Goal: Task Accomplishment & Management: Complete application form

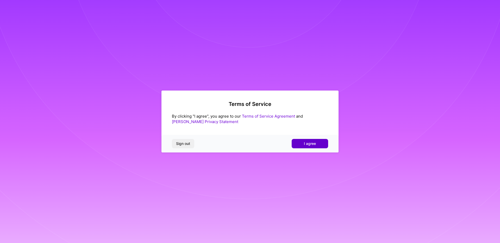
click at [304, 146] on span "I agree" at bounding box center [310, 143] width 12 height 5
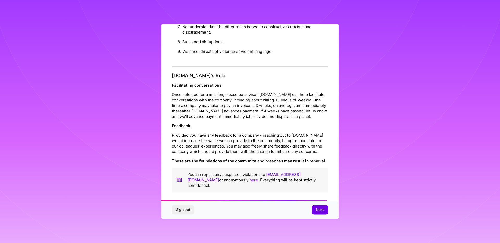
scroll to position [559, 0]
click at [322, 210] on span "Next" at bounding box center [320, 210] width 8 height 5
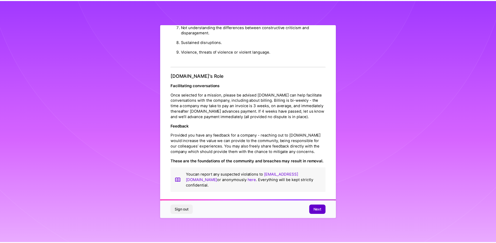
scroll to position [0, 0]
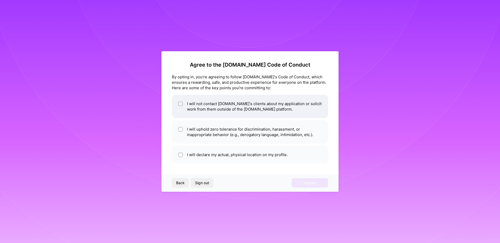
click at [212, 107] on li "I will not contact [DOMAIN_NAME]'s clients about my application or solicit work…" at bounding box center [250, 106] width 156 height 23
checkbox input "true"
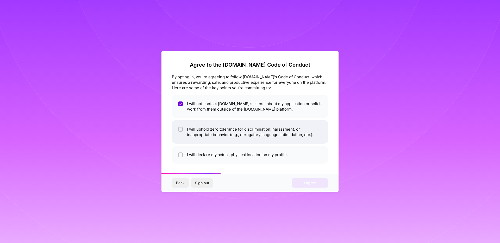
click at [215, 136] on li "I will uphold zero tolerance for discrimination, harassment, or inappropriate b…" at bounding box center [250, 131] width 156 height 23
checkbox input "true"
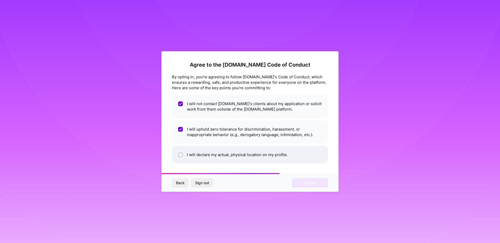
click at [206, 159] on li "I will declare my actual, physical location on my profile." at bounding box center [250, 155] width 156 height 18
checkbox input "true"
click at [302, 185] on button "I agree" at bounding box center [310, 182] width 36 height 9
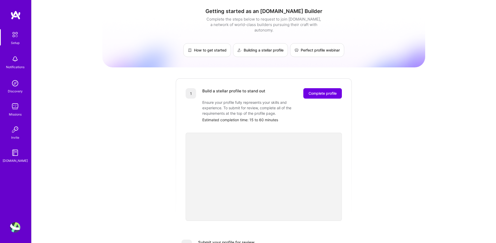
click at [15, 85] on img at bounding box center [15, 83] width 10 height 10
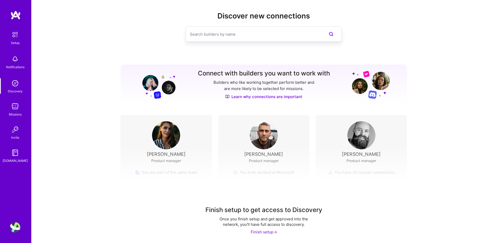
scroll to position [6, 0]
click at [13, 115] on div "Missions" at bounding box center [15, 114] width 13 height 5
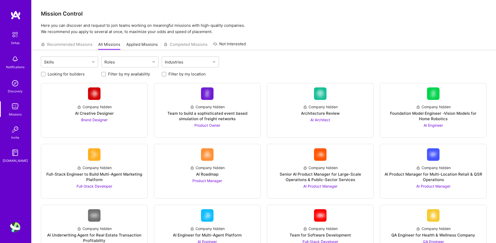
click at [130, 68] on div "Skills Roles Industries" at bounding box center [264, 63] width 446 height 12
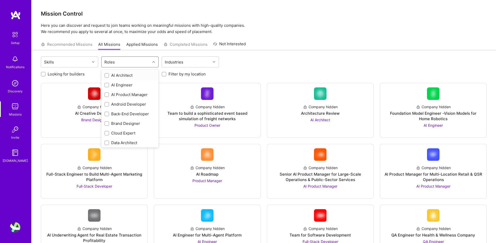
click at [132, 65] on div "Roles" at bounding box center [126, 62] width 49 height 10
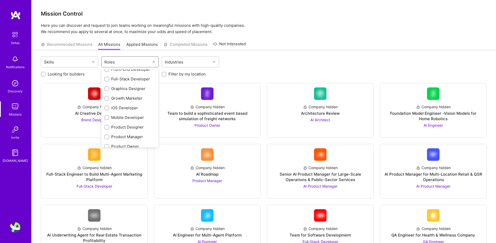
scroll to position [92, 0]
click at [130, 111] on div "Full-Stack Developer" at bounding box center [129, 108] width 51 height 5
checkbox input "true"
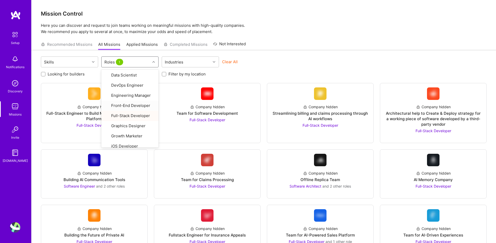
click at [261, 67] on div "Clear All" at bounding box center [250, 64] width 57 height 10
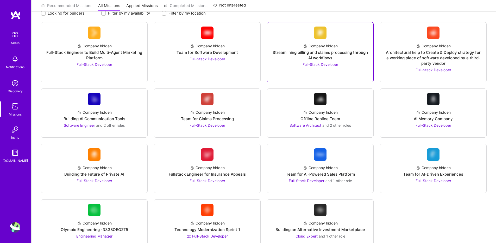
scroll to position [0, 0]
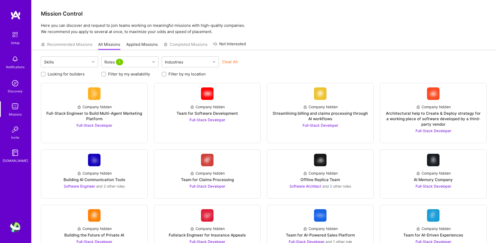
click at [16, 89] on div "Discovery" at bounding box center [15, 91] width 15 height 5
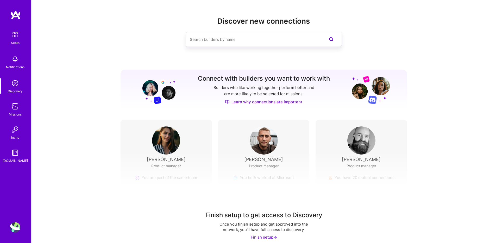
click at [22, 63] on div "Notifications" at bounding box center [15, 62] width 32 height 18
click at [14, 38] on img at bounding box center [15, 34] width 11 height 11
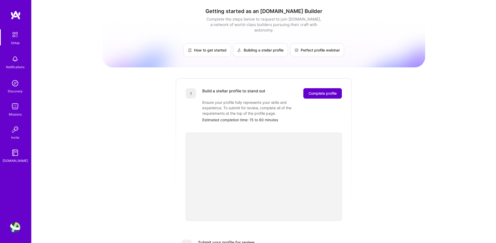
click at [321, 91] on span "Complete profile" at bounding box center [323, 93] width 28 height 5
